Goal: Navigation & Orientation: Understand site structure

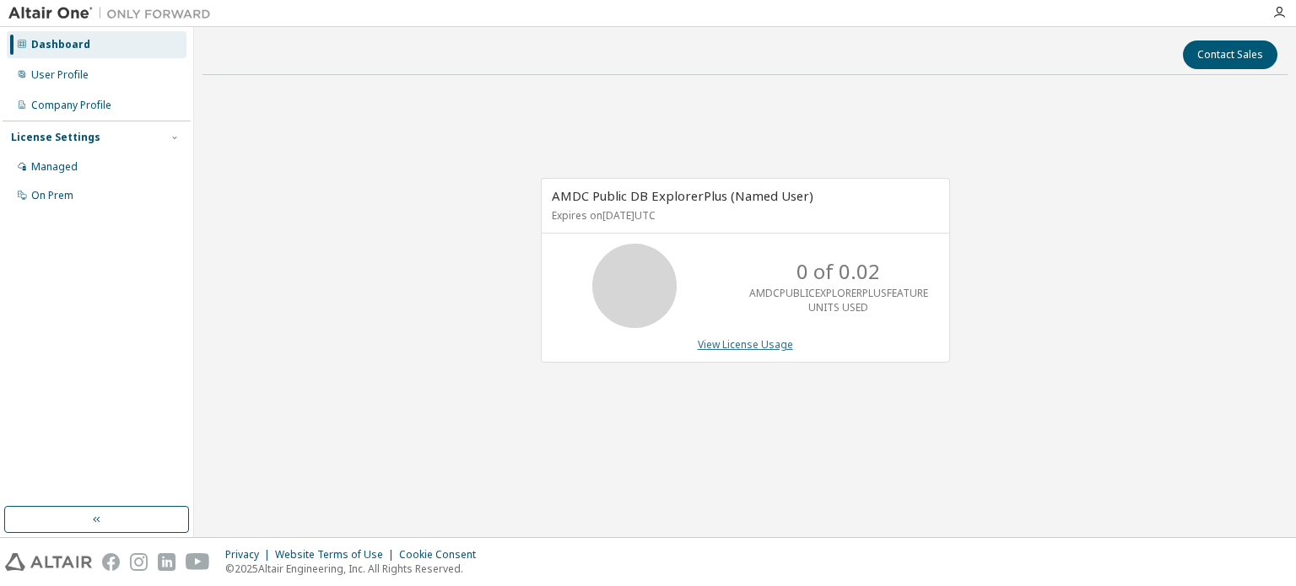
click at [769, 344] on link "View License Usage" at bounding box center [745, 344] width 95 height 14
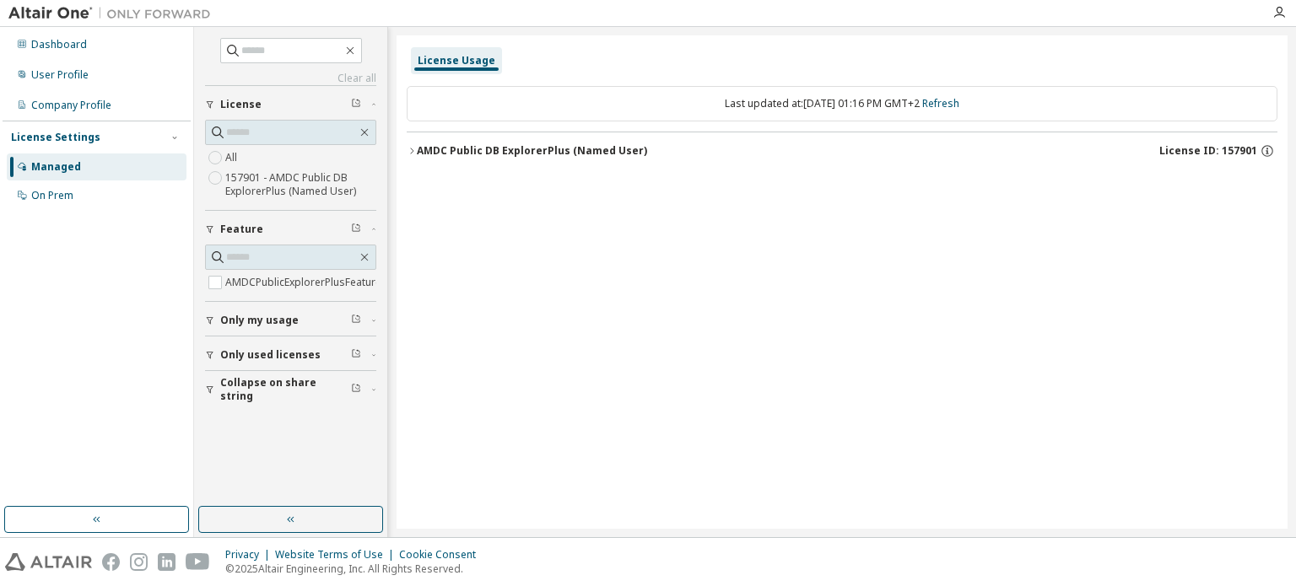
click at [449, 151] on div "AMDC Public DB ExplorerPlus (Named User)" at bounding box center [532, 150] width 230 height 13
click at [818, 257] on div "License Usage Last updated at: [DATE] 01:16 PM GMT+2 Refresh AMDC Public DB Exp…" at bounding box center [842, 282] width 891 height 494
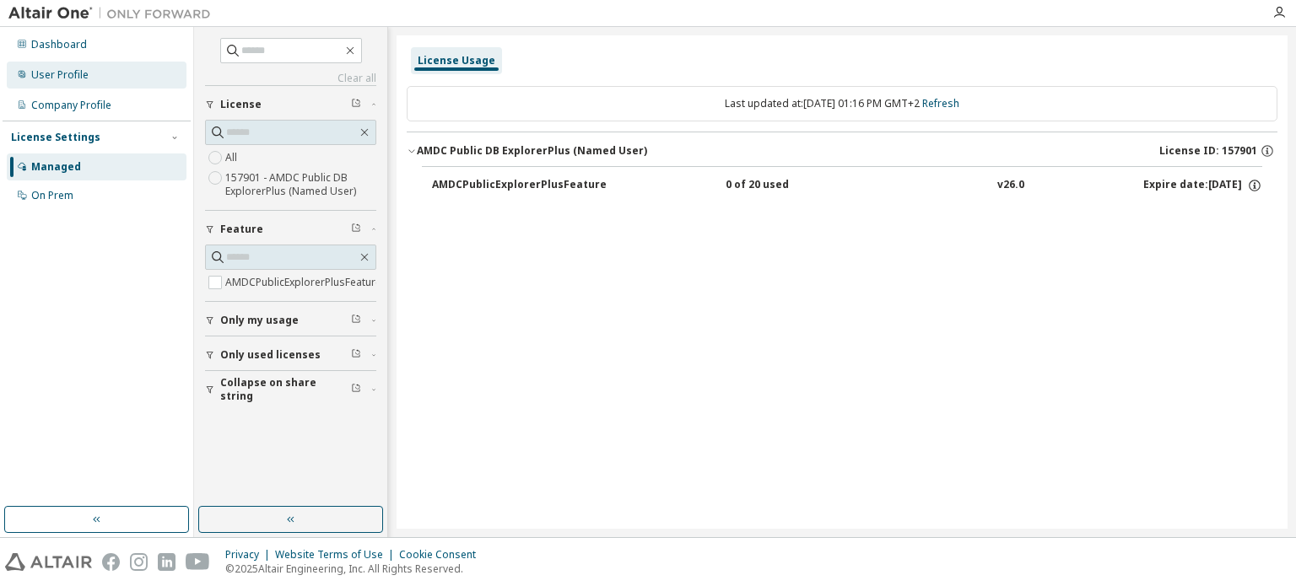
click at [83, 84] on div "User Profile" at bounding box center [97, 75] width 180 height 27
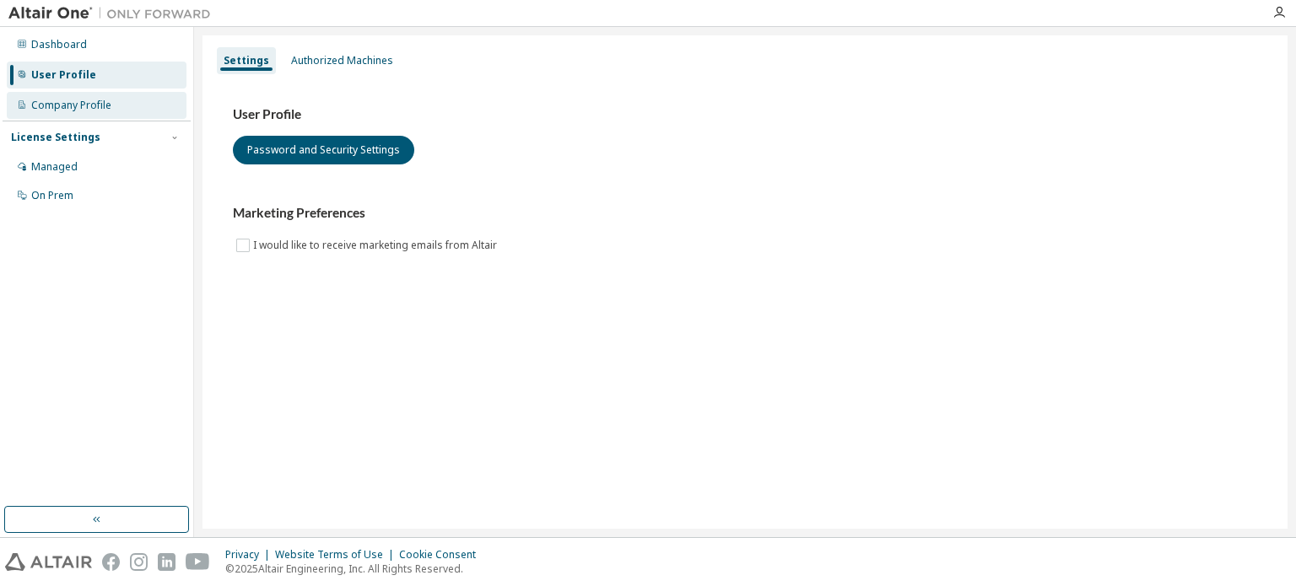
click at [79, 94] on div "Company Profile" at bounding box center [97, 105] width 180 height 27
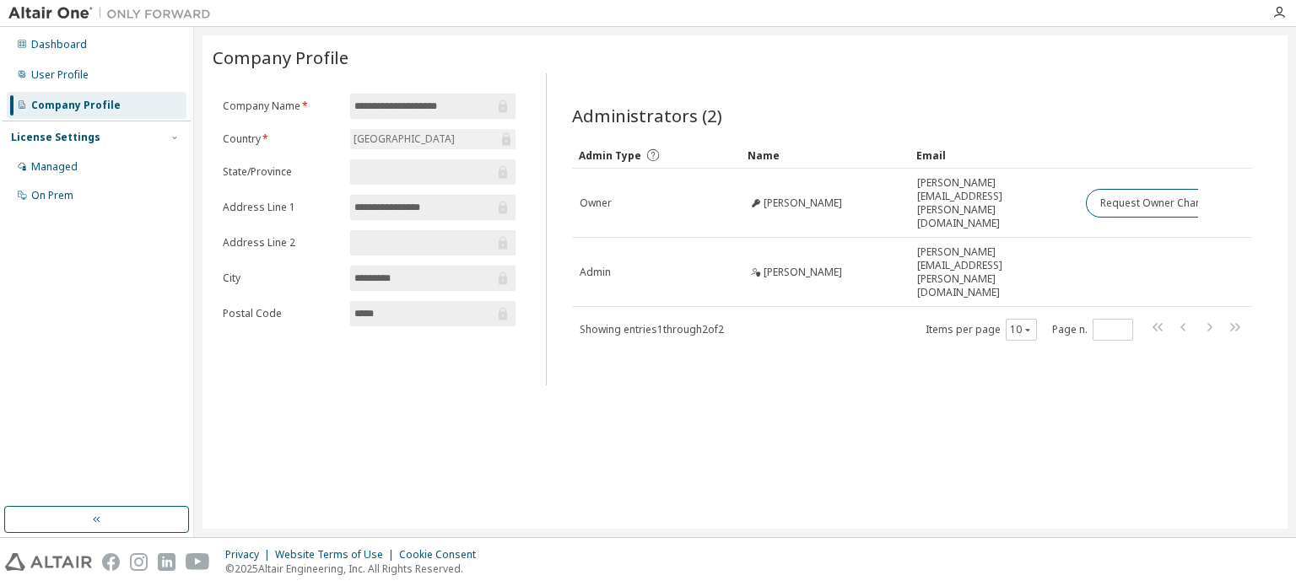
click at [878, 287] on div "Administrators (2) Clear Load Save Save As Field Operator Value Select filter S…" at bounding box center [912, 235] width 721 height 302
click at [92, 198] on div "On Prem" at bounding box center [97, 195] width 180 height 27
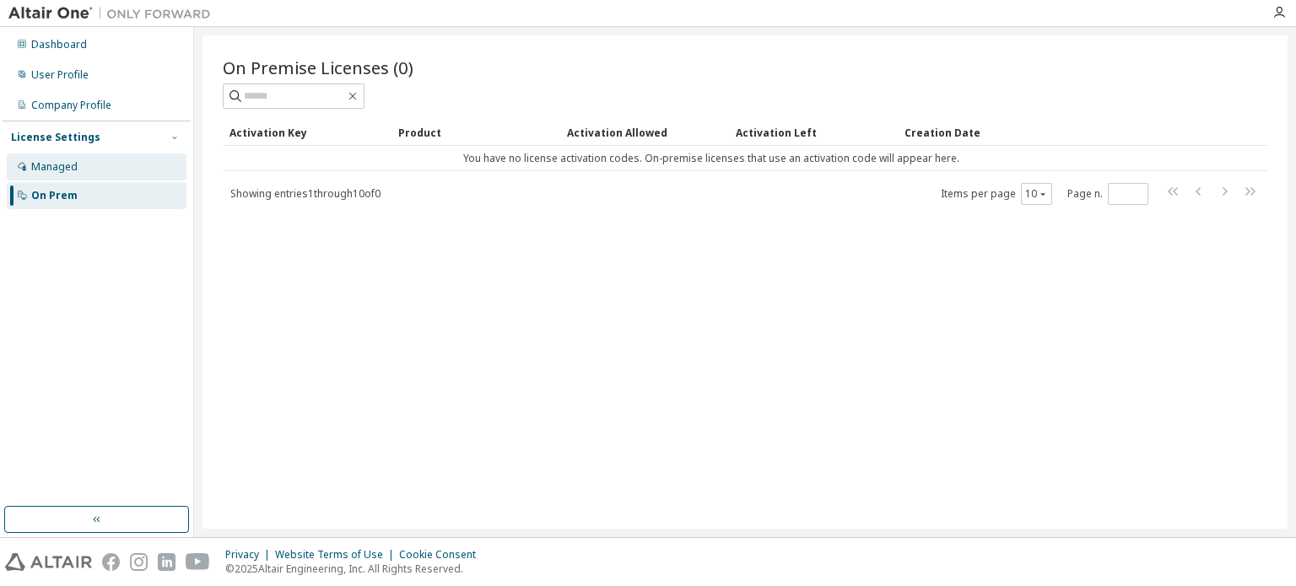
click at [63, 177] on div "Managed" at bounding box center [97, 167] width 180 height 27
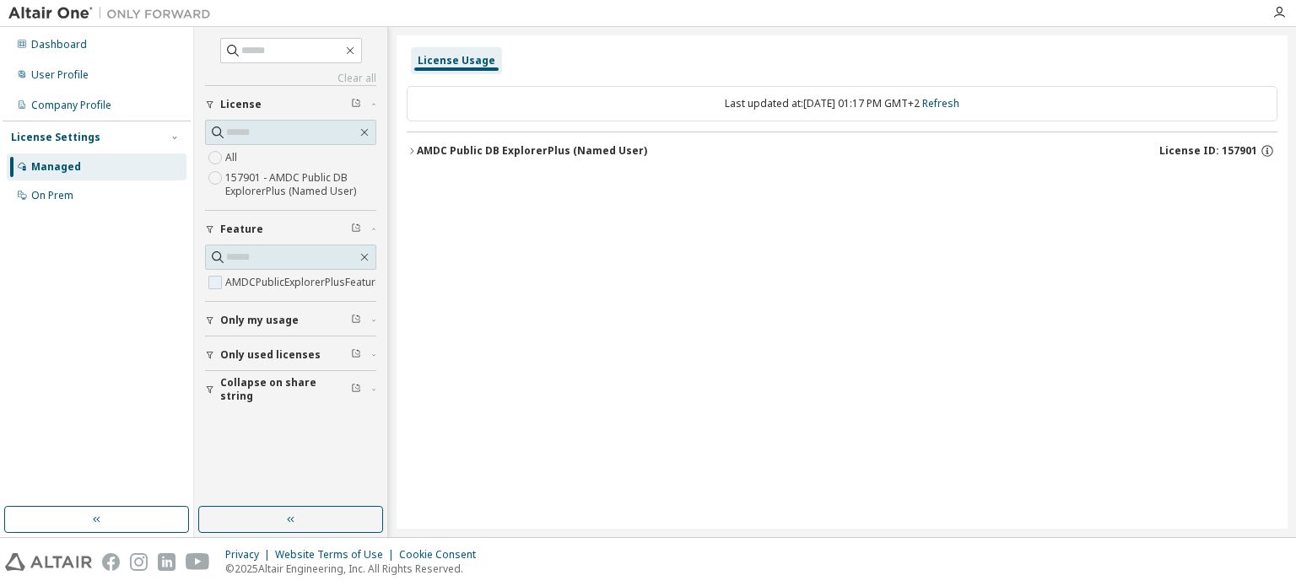
click at [238, 284] on label "AMDCPublicExplorerPlusFeature" at bounding box center [304, 283] width 159 height 20
click at [580, 233] on div "License Usage Last updated at: [DATE] 01:17 PM GMT+2 Refresh AMDC Public DB Exp…" at bounding box center [842, 282] width 891 height 494
